Goal: Check status: Check status

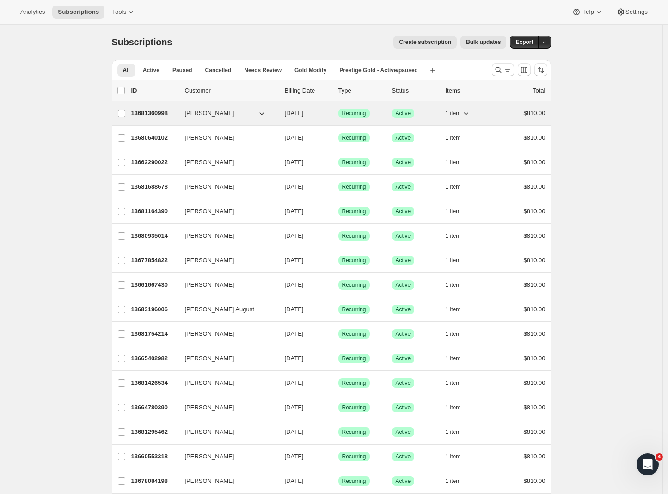
click at [204, 113] on span "[PERSON_NAME]" at bounding box center [209, 113] width 49 height 9
click at [157, 109] on p "13681360998" at bounding box center [154, 113] width 46 height 9
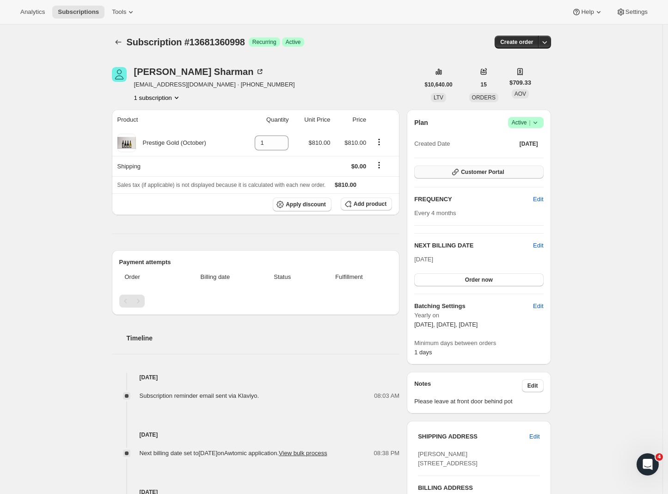
click at [464, 172] on span "Customer Portal" at bounding box center [482, 171] width 43 height 7
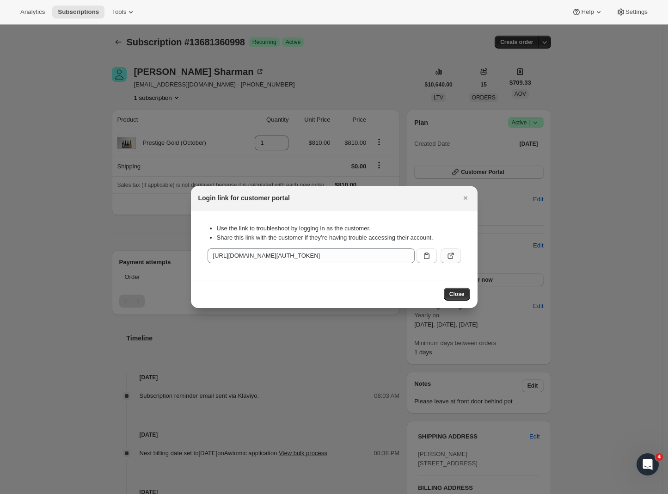
click at [448, 254] on icon ":rc0:" at bounding box center [450, 256] width 6 height 6
click at [456, 296] on span "Close" at bounding box center [456, 293] width 15 height 7
